Goal: Find specific page/section: Find specific page/section

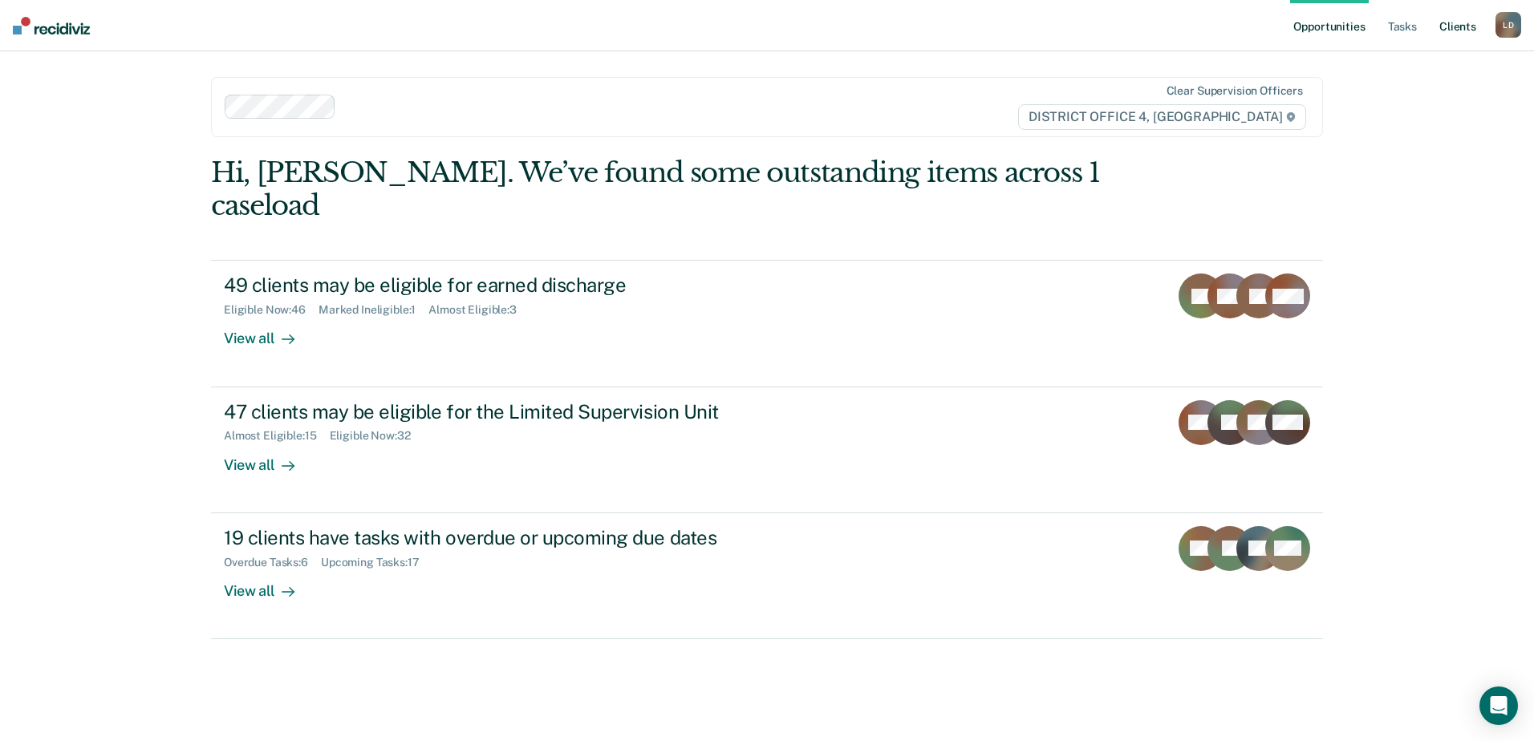
click at [1460, 28] on link "Client s" at bounding box center [1457, 25] width 43 height 51
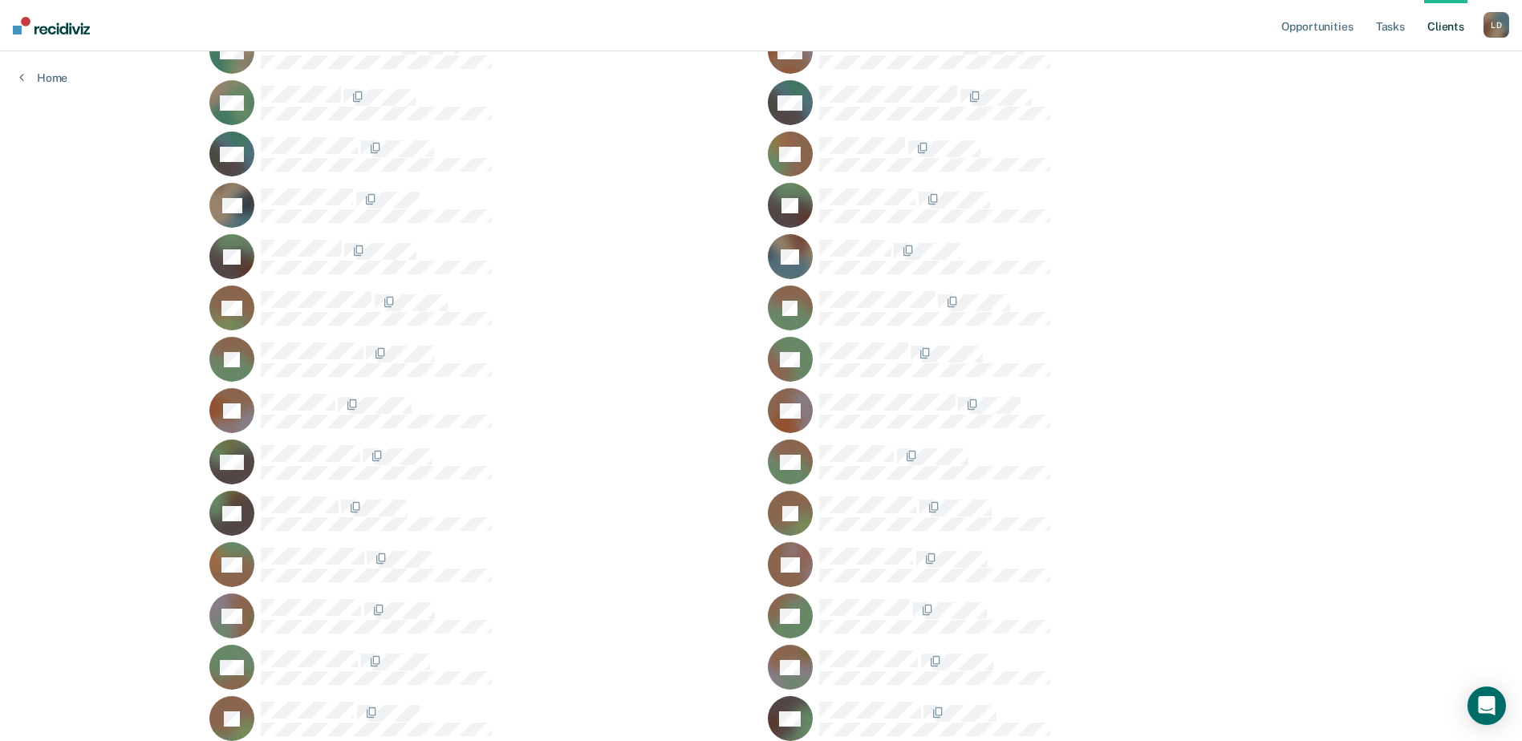
scroll to position [1444, 0]
